Goal: Transaction & Acquisition: Purchase product/service

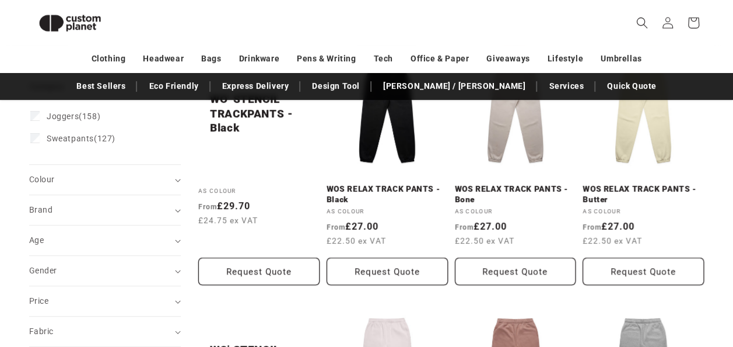
scroll to position [147, 0]
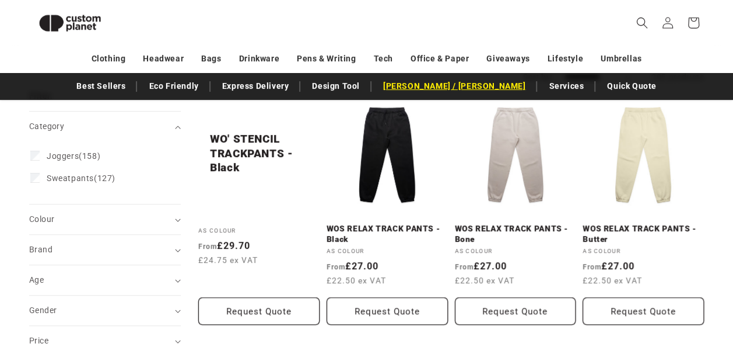
click at [445, 86] on link "[PERSON_NAME]y /[PERSON_NAME]" at bounding box center [454, 86] width 154 height 20
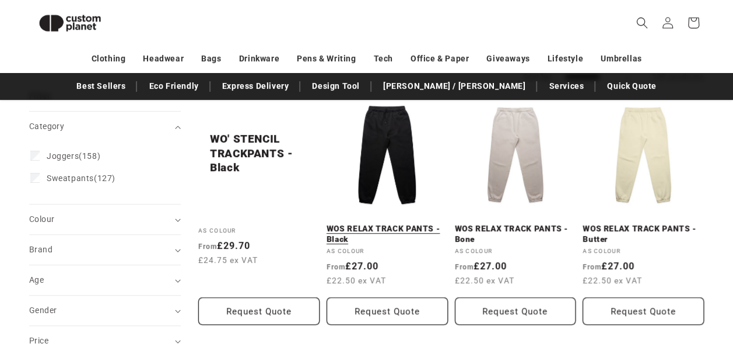
click at [357, 223] on link "WOS RELAX TRACK PANTS - Black" at bounding box center [387, 233] width 121 height 20
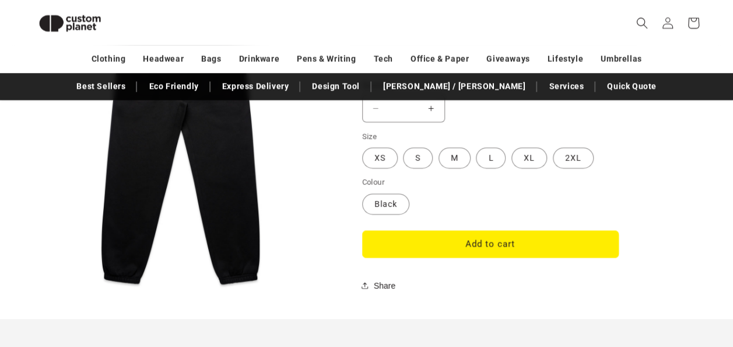
scroll to position [988, 0]
